Goal: Transaction & Acquisition: Purchase product/service

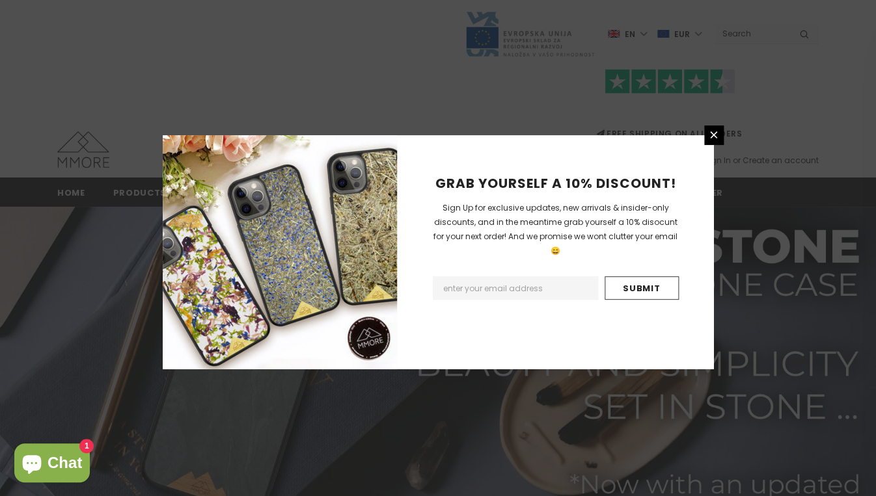
click at [712, 145] on div "GRAB YOURSELF A 10% DISCOUNT! Sign Up for exclusive updates, new arrivals & ins…" at bounding box center [555, 252] width 317 height 234
click at [712, 140] on icon at bounding box center [713, 134] width 11 height 11
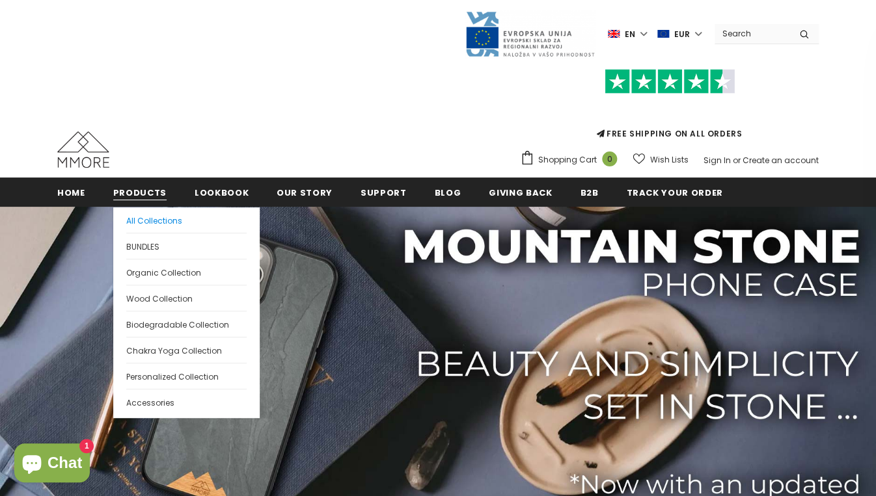
click at [133, 221] on span "All Collections" at bounding box center [154, 220] width 56 height 11
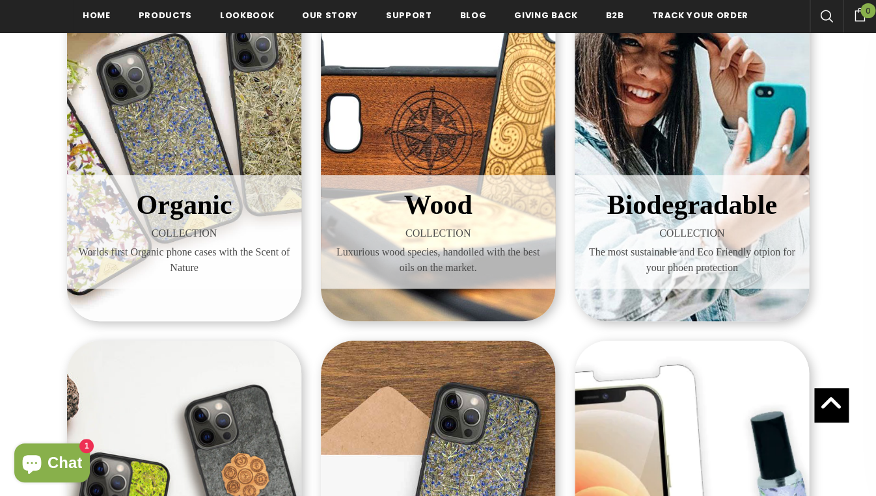
scroll to position [273, 0]
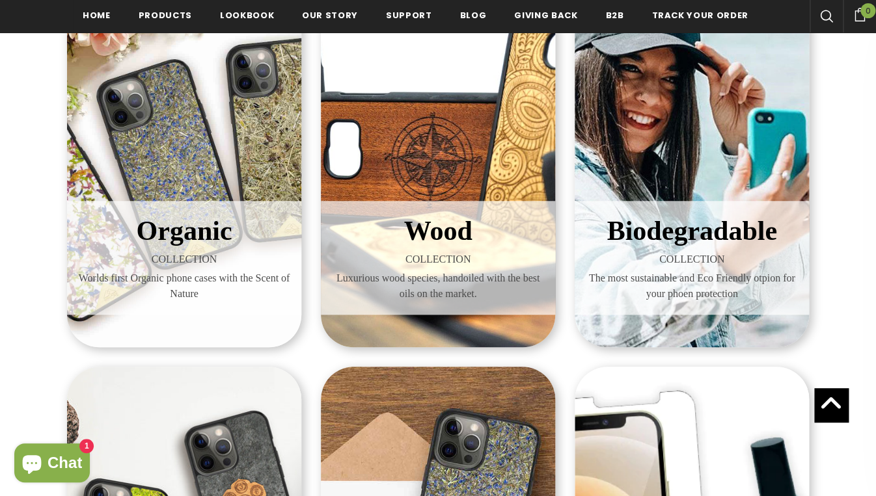
click at [620, 155] on div "Biodegradable COLLECTION The most sustainable and Eco Friendly otpion for your …" at bounding box center [691, 158] width 234 height 377
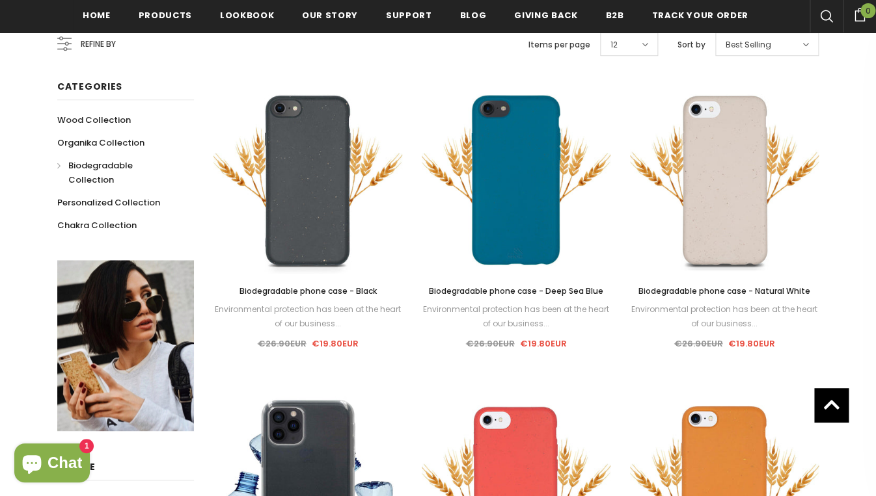
scroll to position [264, 0]
